Goal: Entertainment & Leisure: Consume media (video, audio)

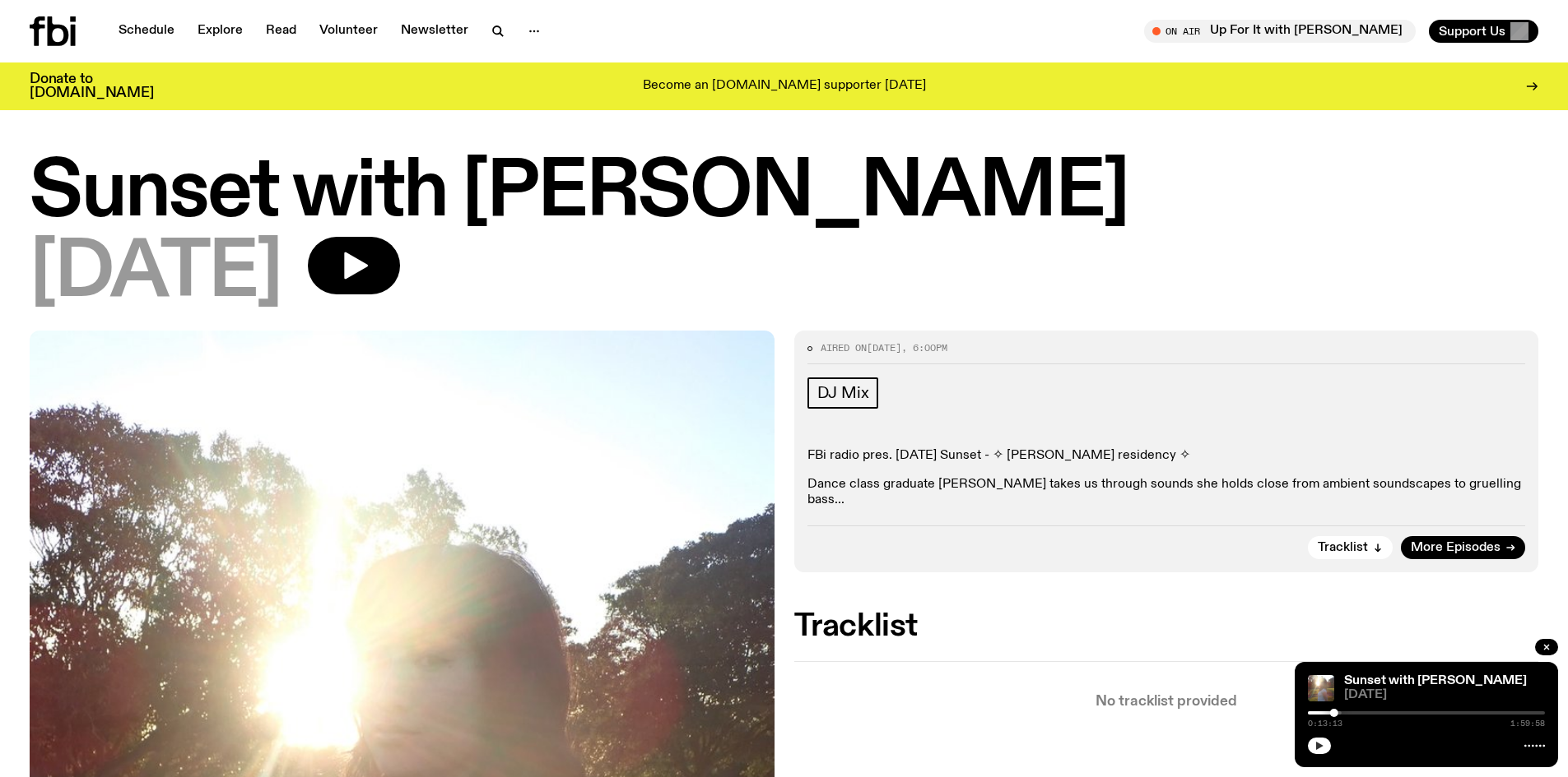
click at [1320, 740] on button "button" at bounding box center [1319, 746] width 23 height 16
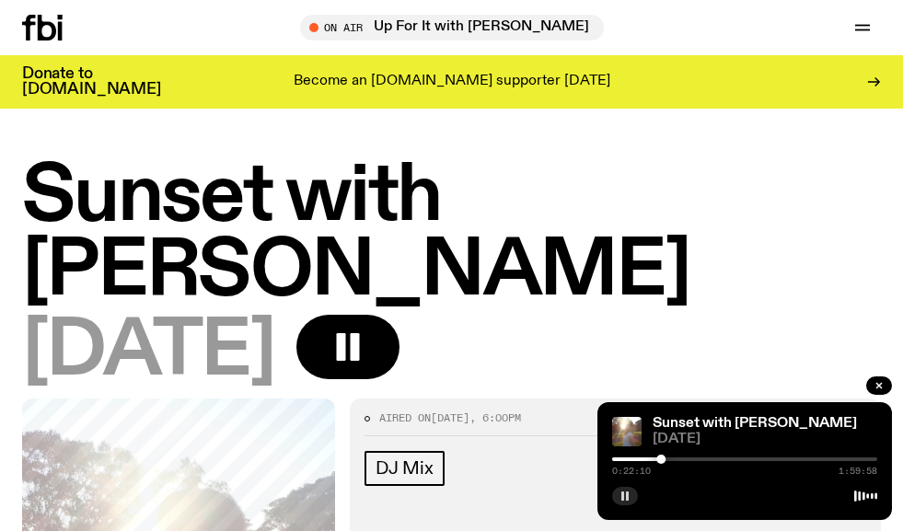
click at [618, 491] on button "button" at bounding box center [625, 496] width 26 height 18
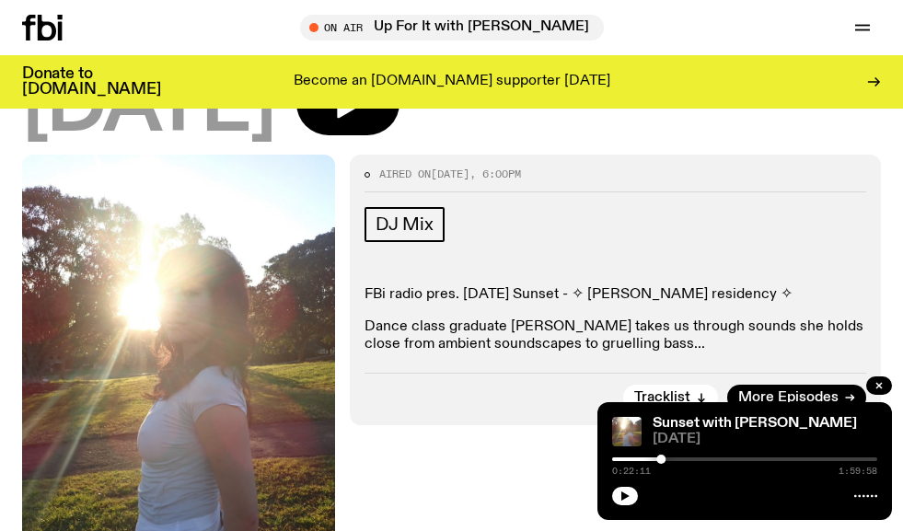
scroll to position [276, 0]
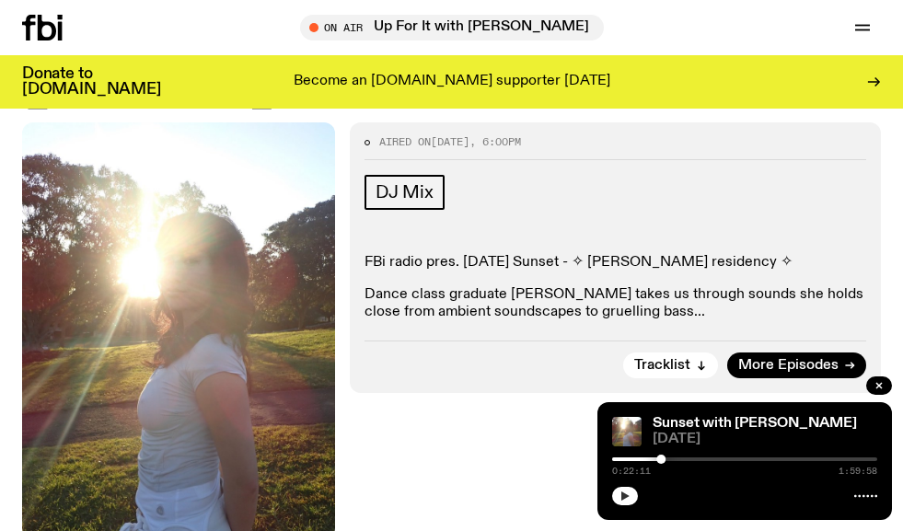
click at [622, 492] on icon "button" at bounding box center [625, 495] width 8 height 9
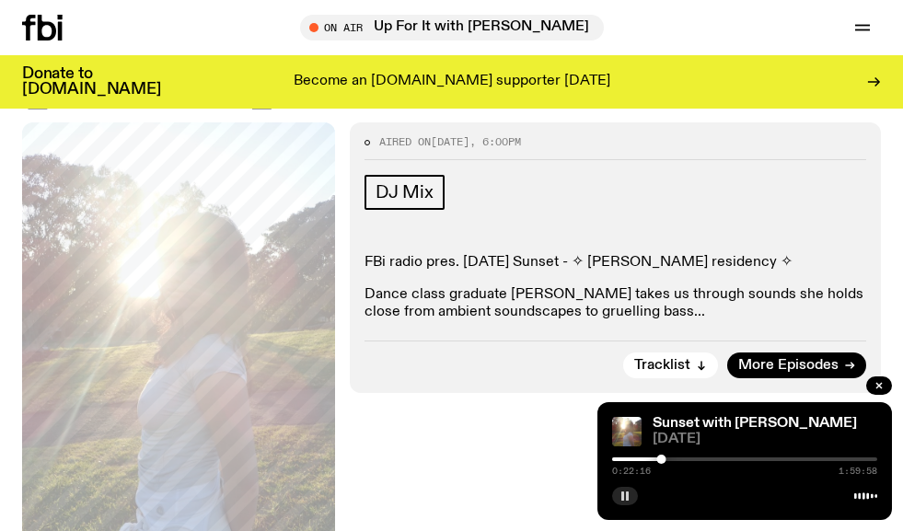
click at [633, 506] on div "Sunset with [PERSON_NAME] [DATE] 0:22:16 1:59:58" at bounding box center [744, 461] width 294 height 118
click at [628, 496] on rect "button" at bounding box center [627, 495] width 3 height 9
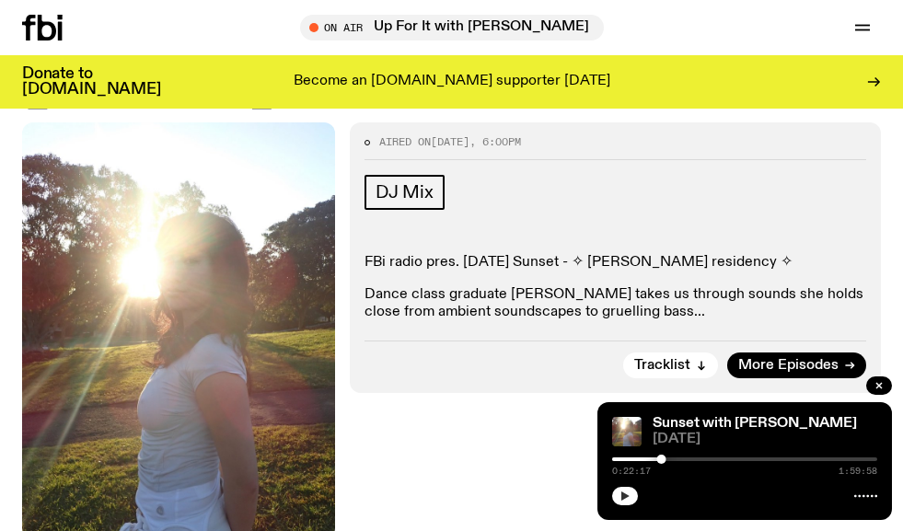
click at [628, 496] on icon "button" at bounding box center [625, 495] width 8 height 9
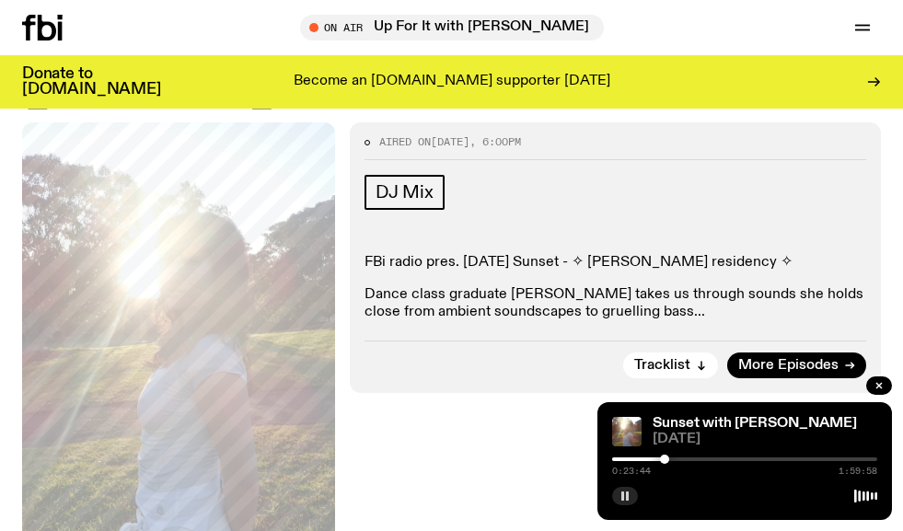
click at [664, 461] on div at bounding box center [664, 459] width 9 height 9
click at [662, 458] on div at bounding box center [662, 459] width 9 height 9
click at [681, 459] on div at bounding box center [681, 459] width 9 height 9
click at [630, 501] on button "button" at bounding box center [625, 496] width 26 height 18
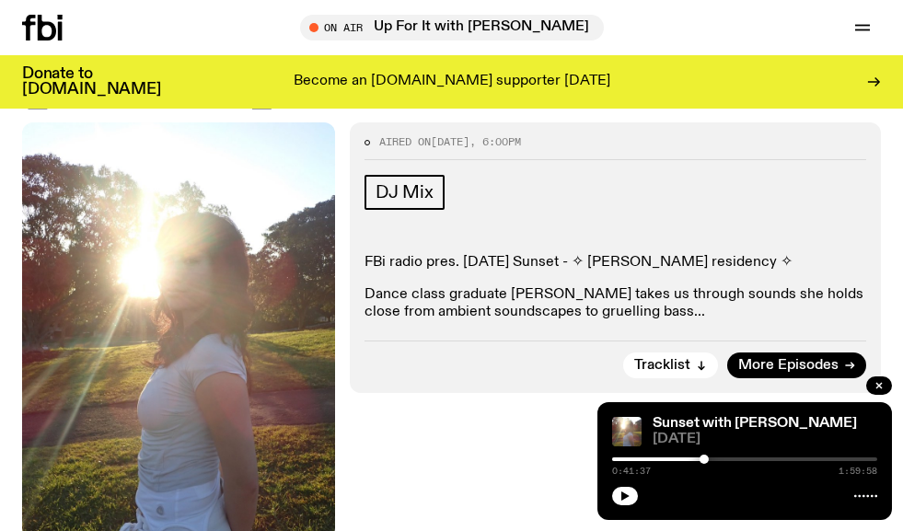
click at [699, 462] on div at bounding box center [699, 459] width 9 height 9
click at [631, 490] on button "button" at bounding box center [625, 496] width 26 height 18
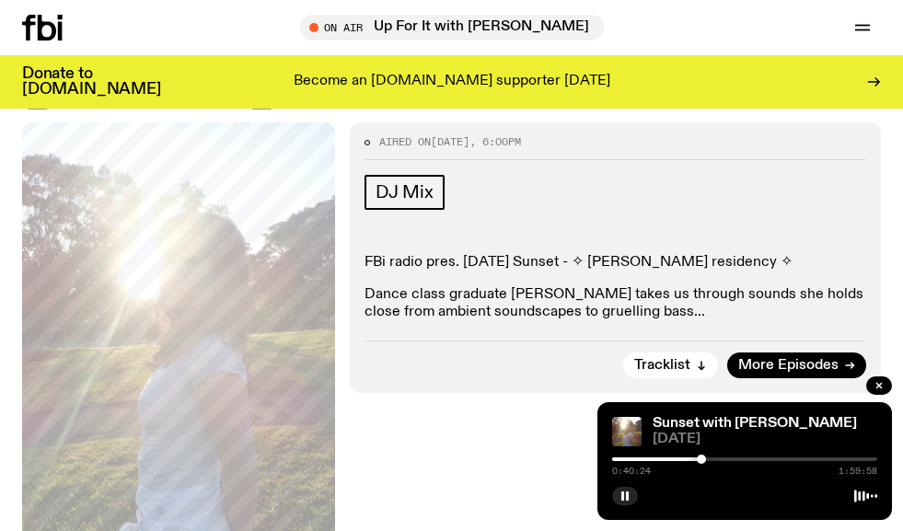
click at [700, 460] on div at bounding box center [700, 459] width 9 height 9
click at [728, 460] on div at bounding box center [727, 459] width 9 height 9
click at [731, 459] on div at bounding box center [729, 459] width 9 height 9
click at [729, 459] on div at bounding box center [728, 459] width 9 height 9
click at [636, 500] on button "button" at bounding box center [625, 496] width 26 height 18
